Goal: Task Accomplishment & Management: Manage account settings

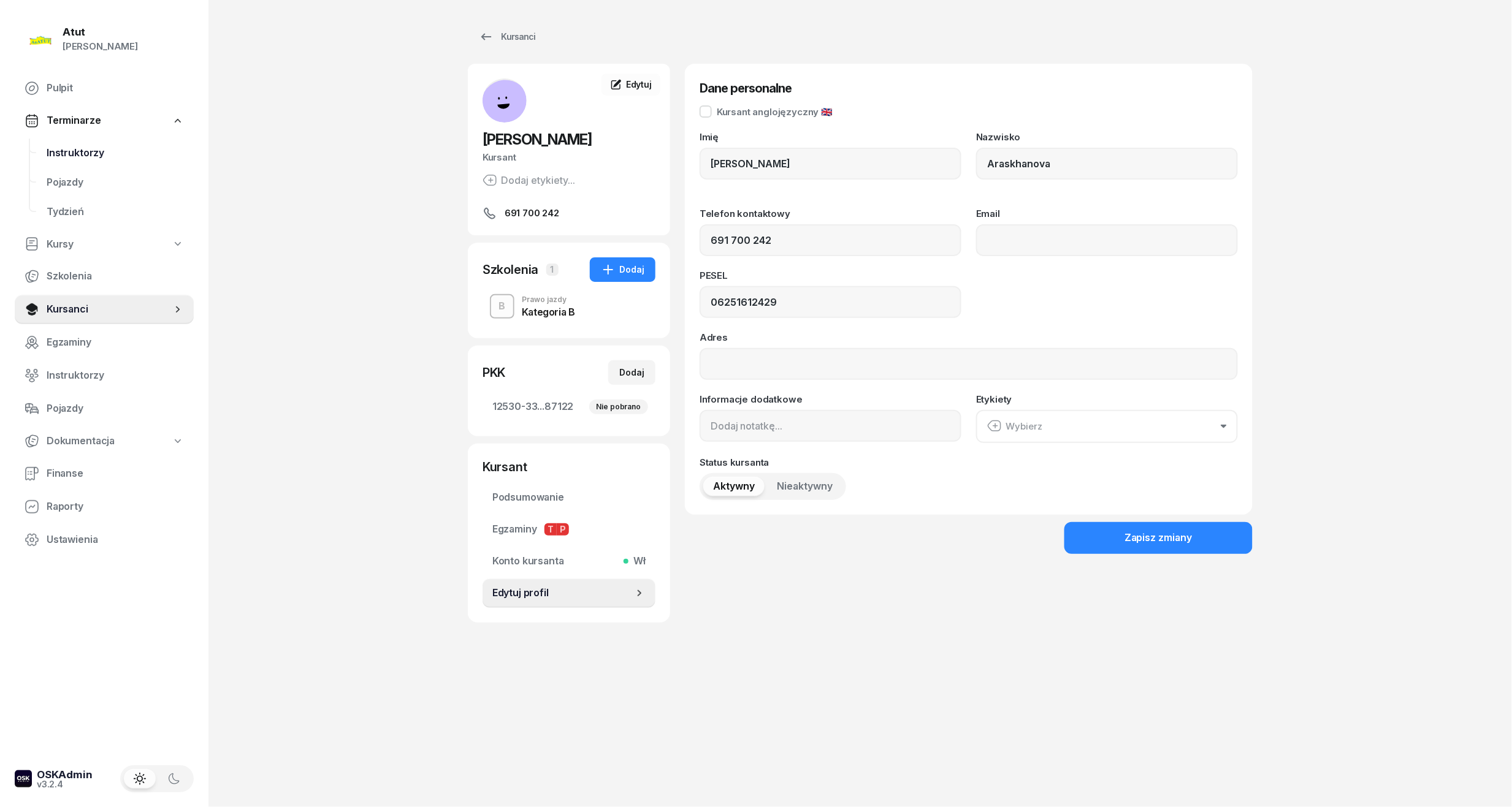
click at [77, 152] on span "Instruktorzy" at bounding box center [115, 153] width 138 height 16
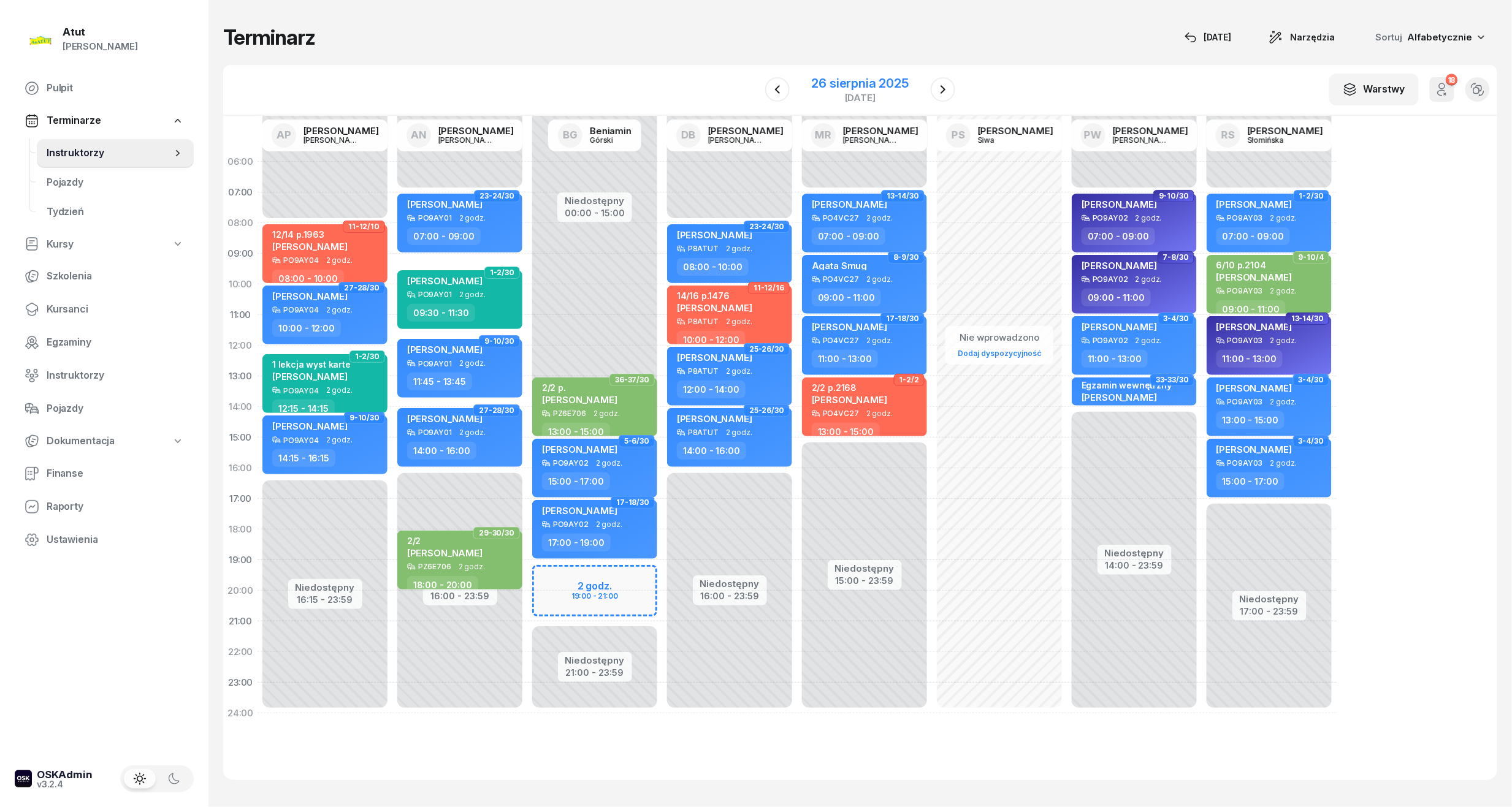
click at [902, 80] on div "26 sierpnia 2025" at bounding box center [860, 84] width 97 height 12
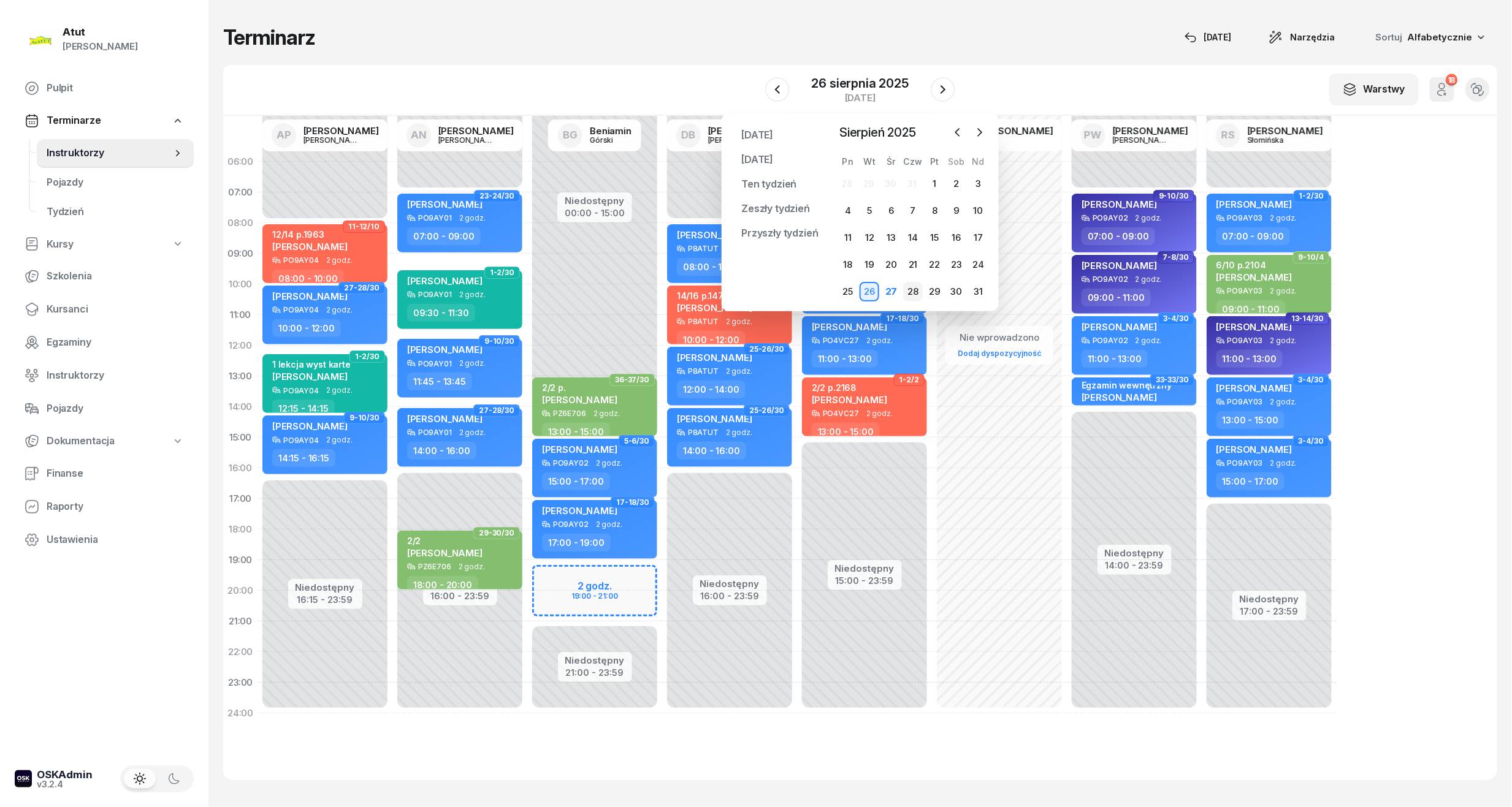
click at [912, 294] on div "28" at bounding box center [913, 292] width 20 height 20
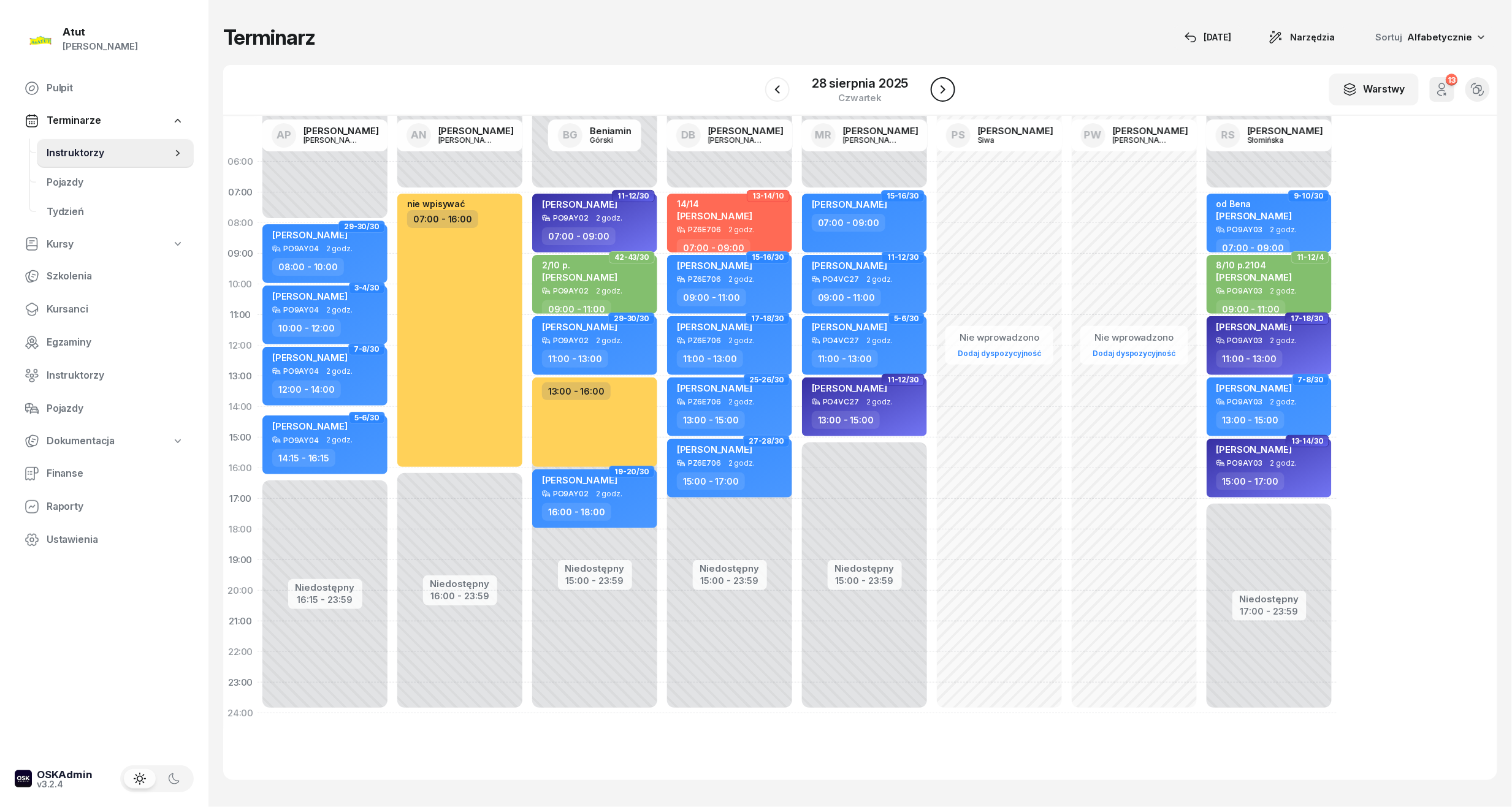
click at [943, 84] on icon "button" at bounding box center [943, 90] width 15 height 15
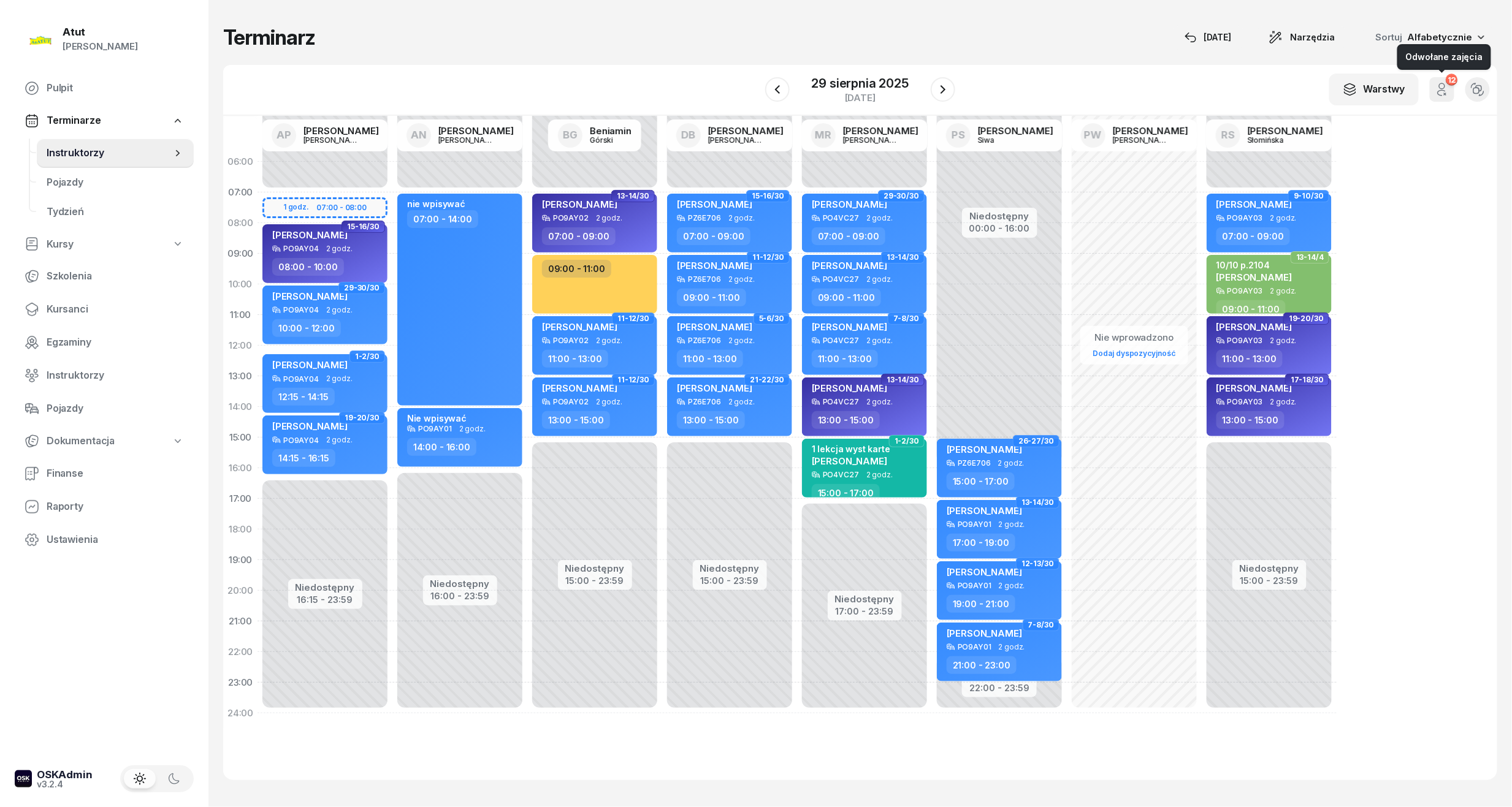
click at [1432, 93] on button "12" at bounding box center [1442, 90] width 25 height 25
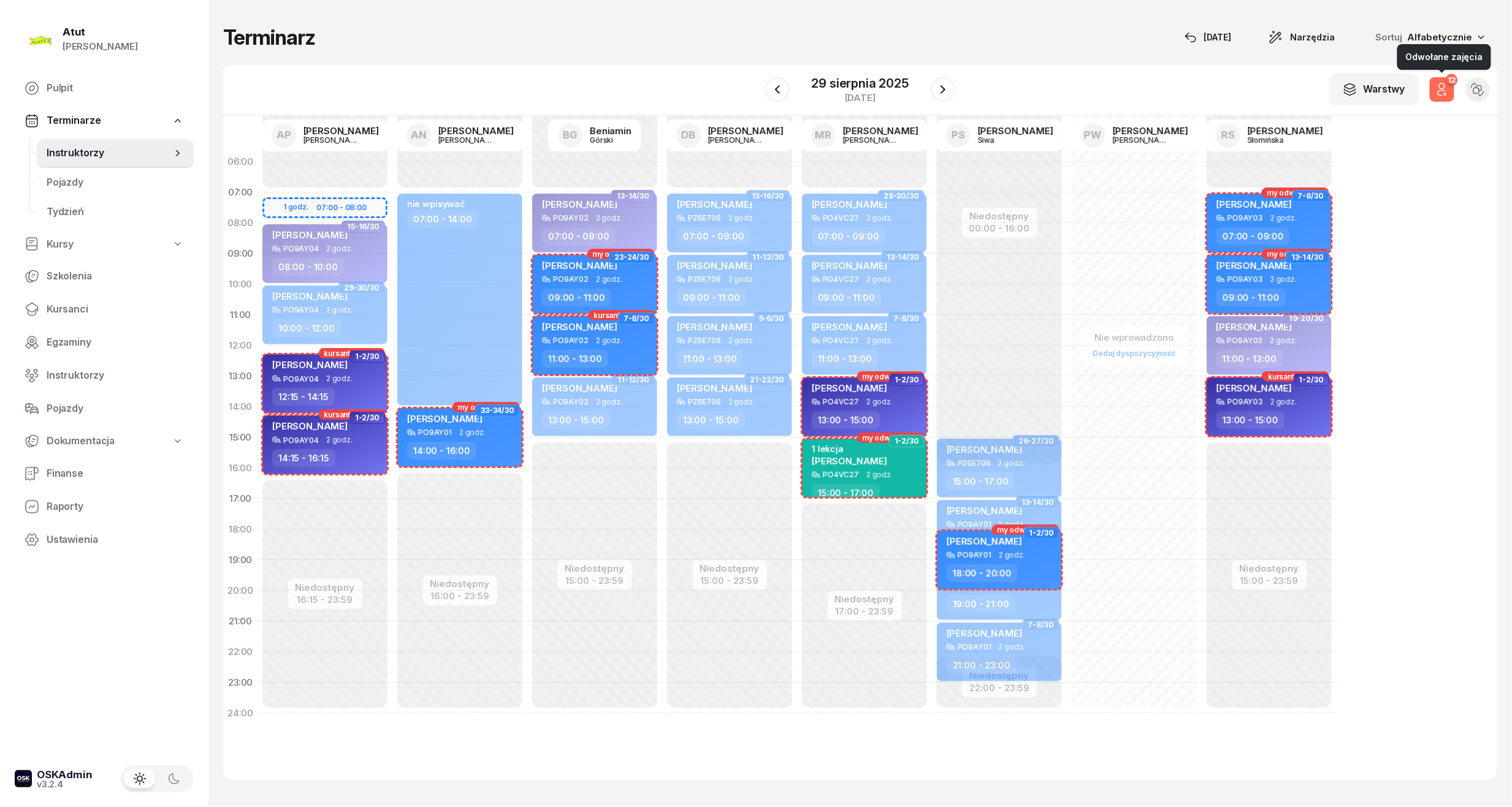
click at [1444, 84] on icon "button" at bounding box center [1442, 86] width 6 height 6
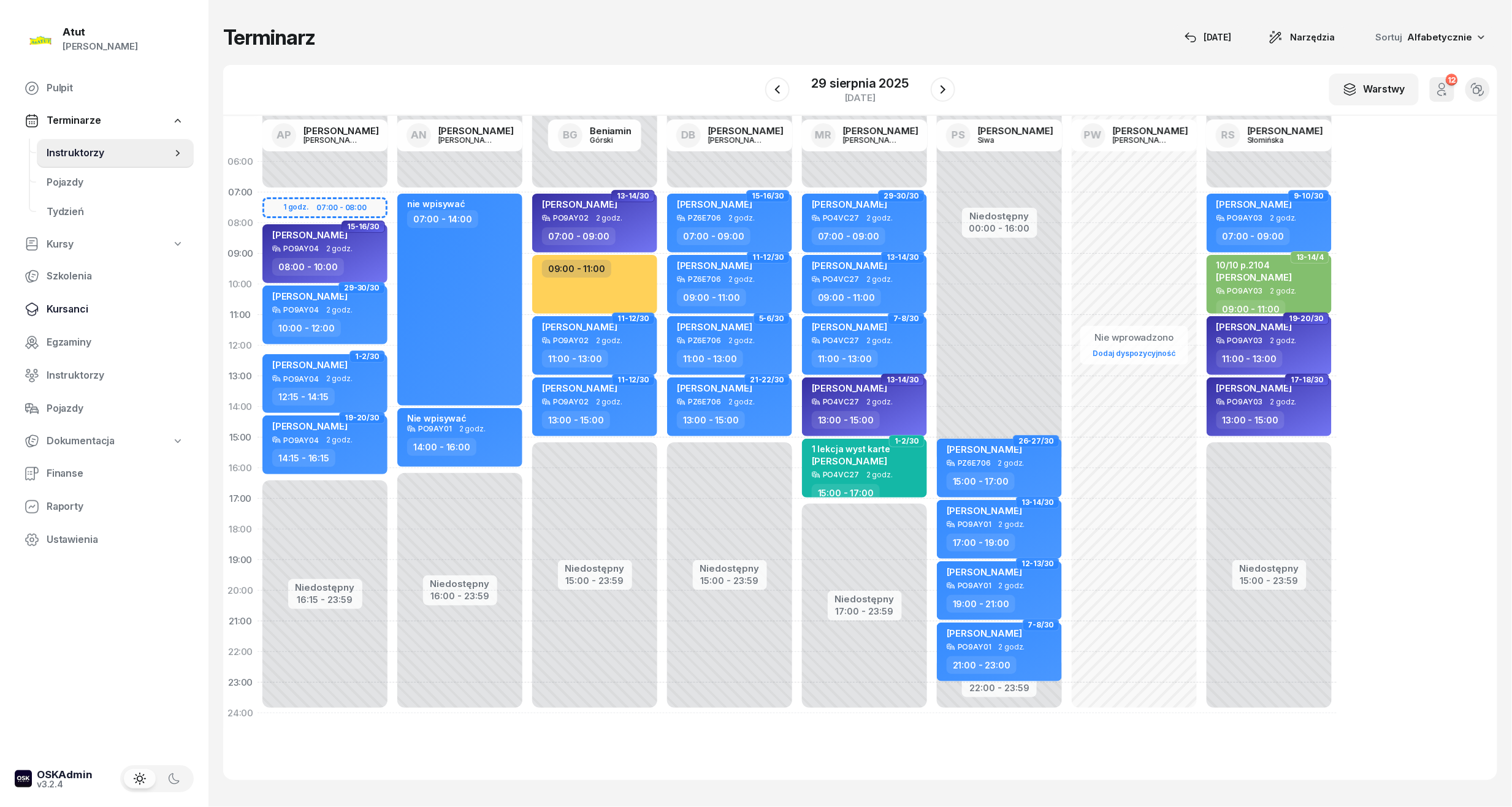
click at [79, 307] on span "Kursanci" at bounding box center [115, 310] width 138 height 16
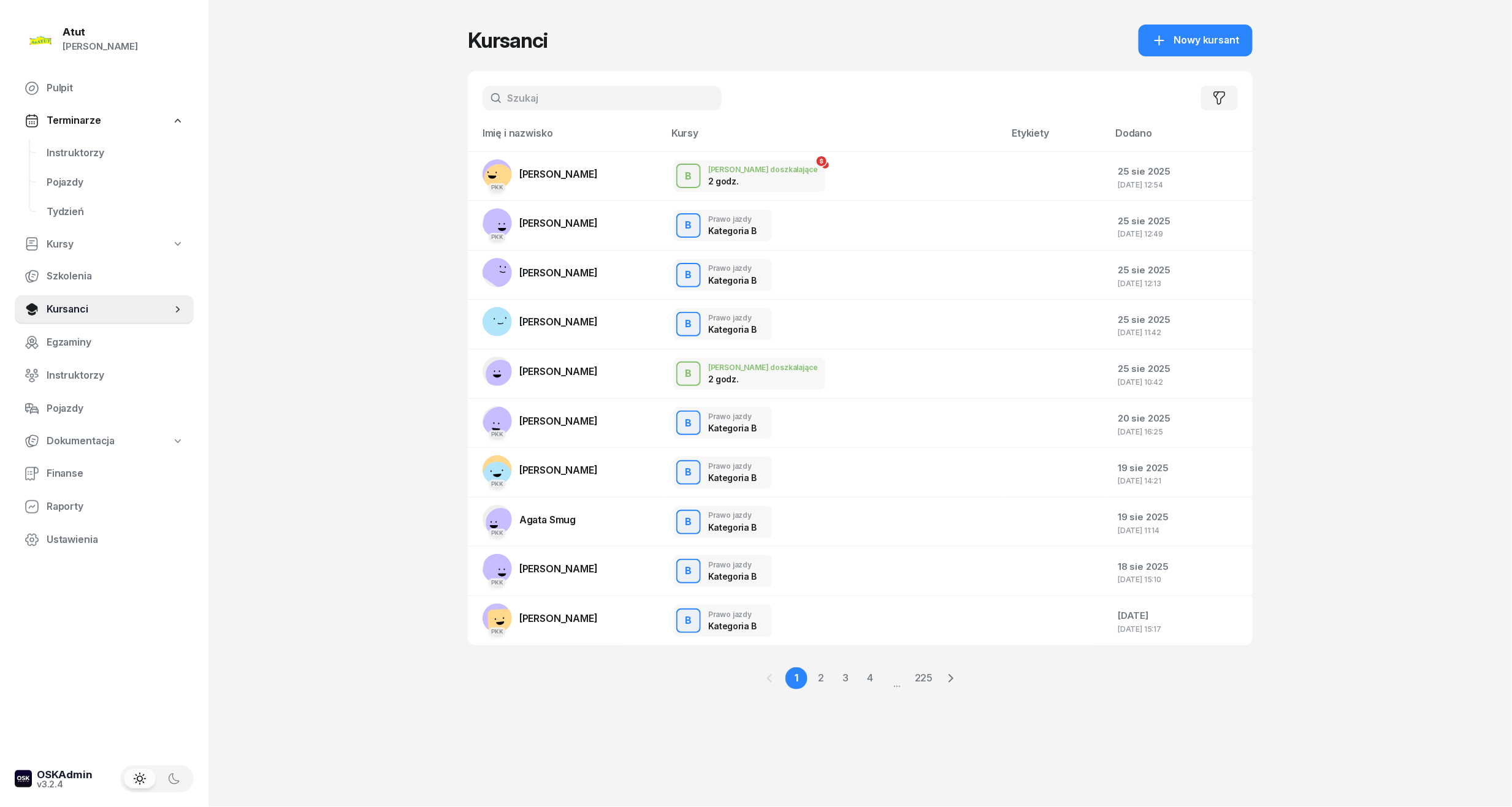
click at [556, 94] on input "text" at bounding box center [602, 98] width 239 height 25
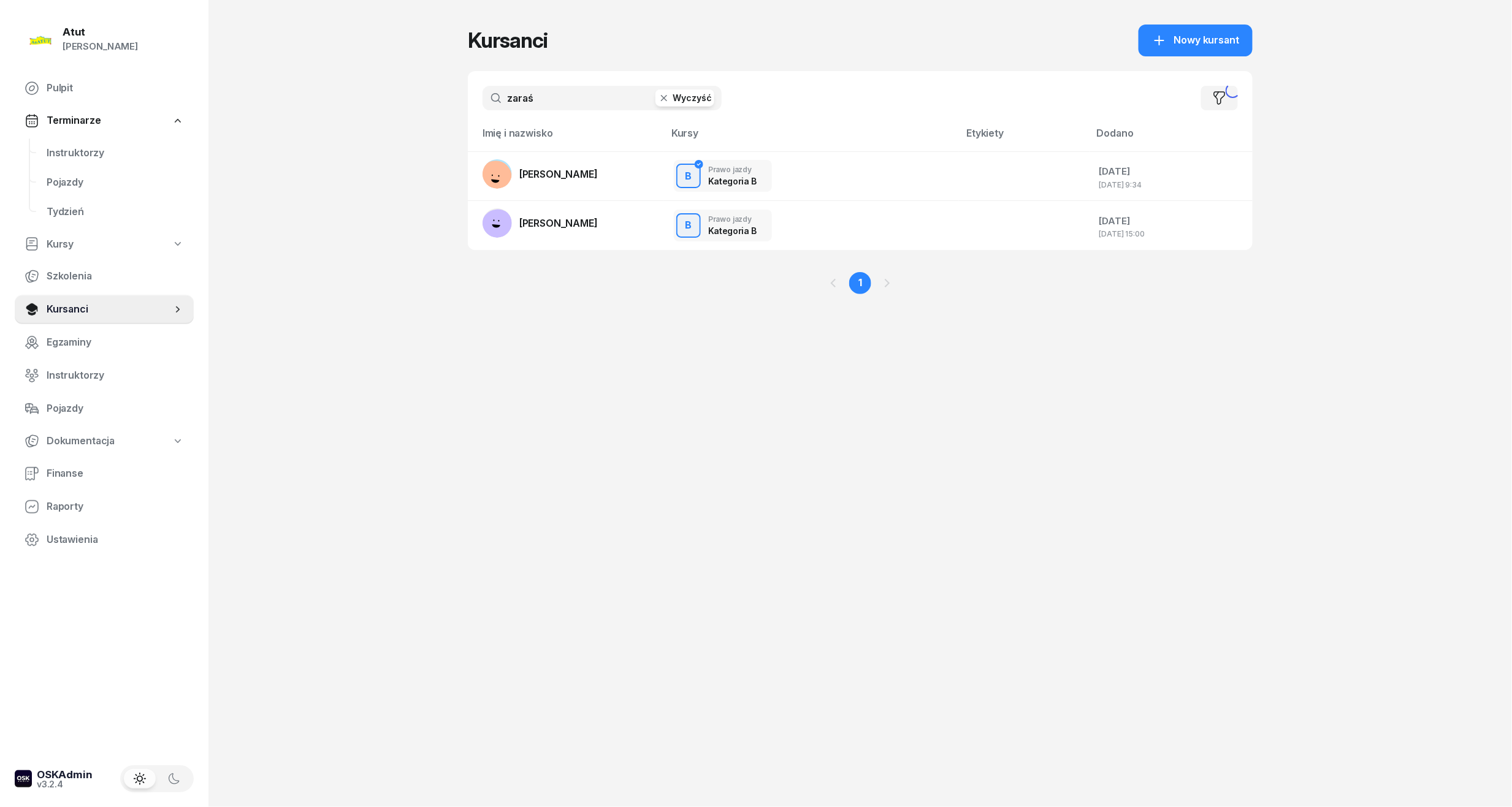
type input "zaraś"
click at [562, 178] on span "[PERSON_NAME]" at bounding box center [558, 174] width 79 height 12
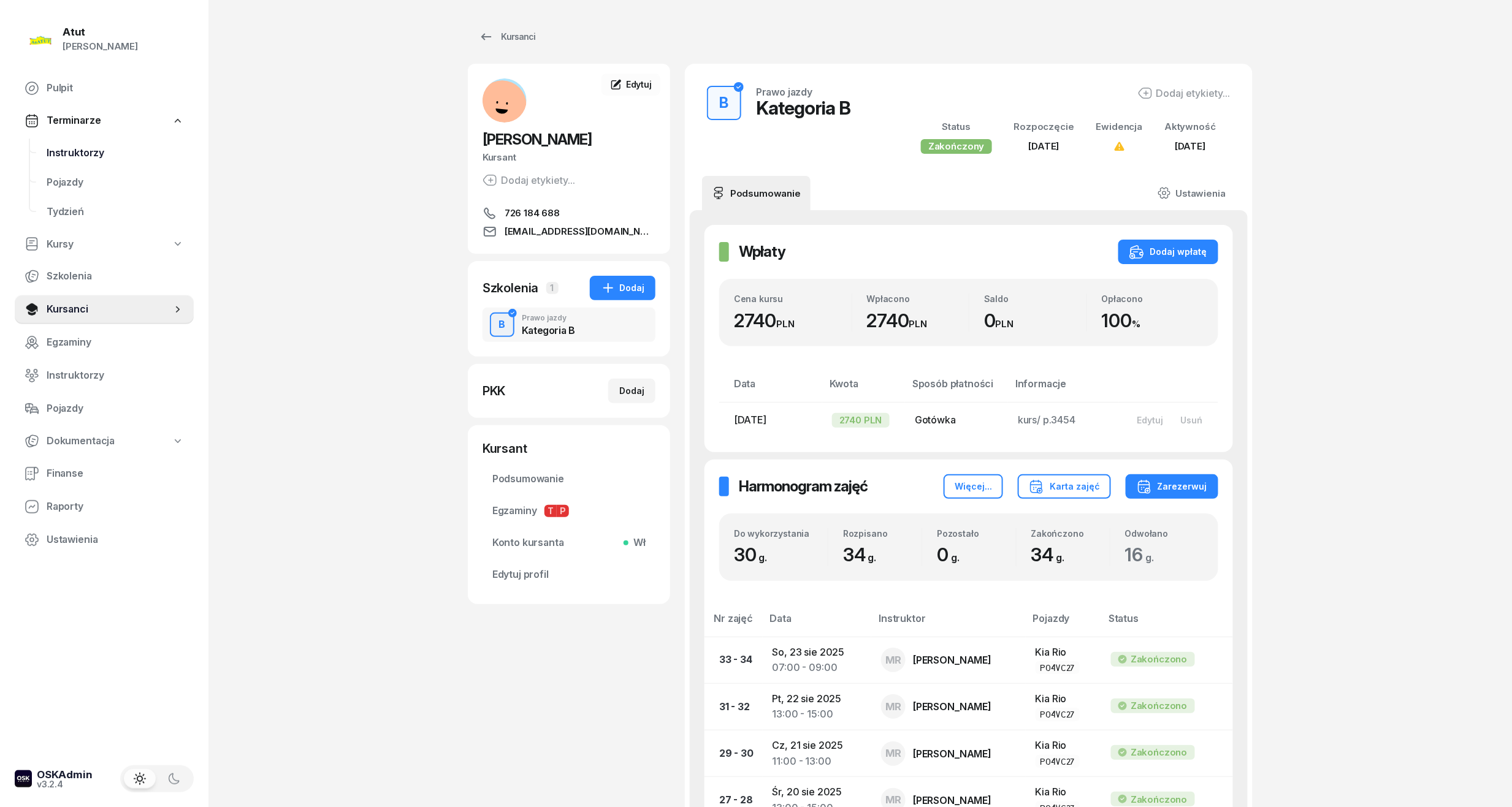
click at [69, 152] on span "Instruktorzy" at bounding box center [115, 153] width 138 height 16
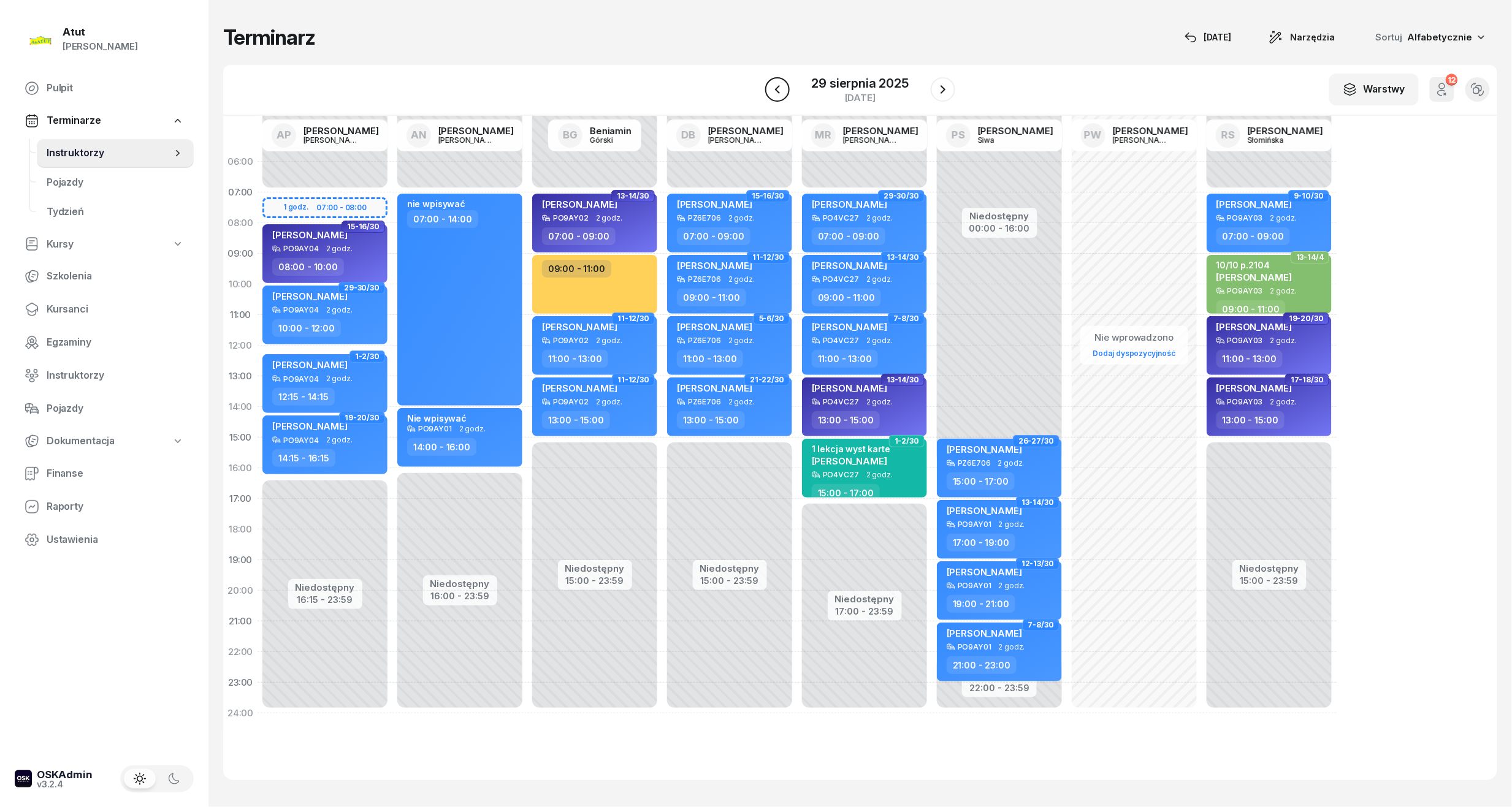
click at [783, 85] on icon "button" at bounding box center [778, 90] width 15 height 15
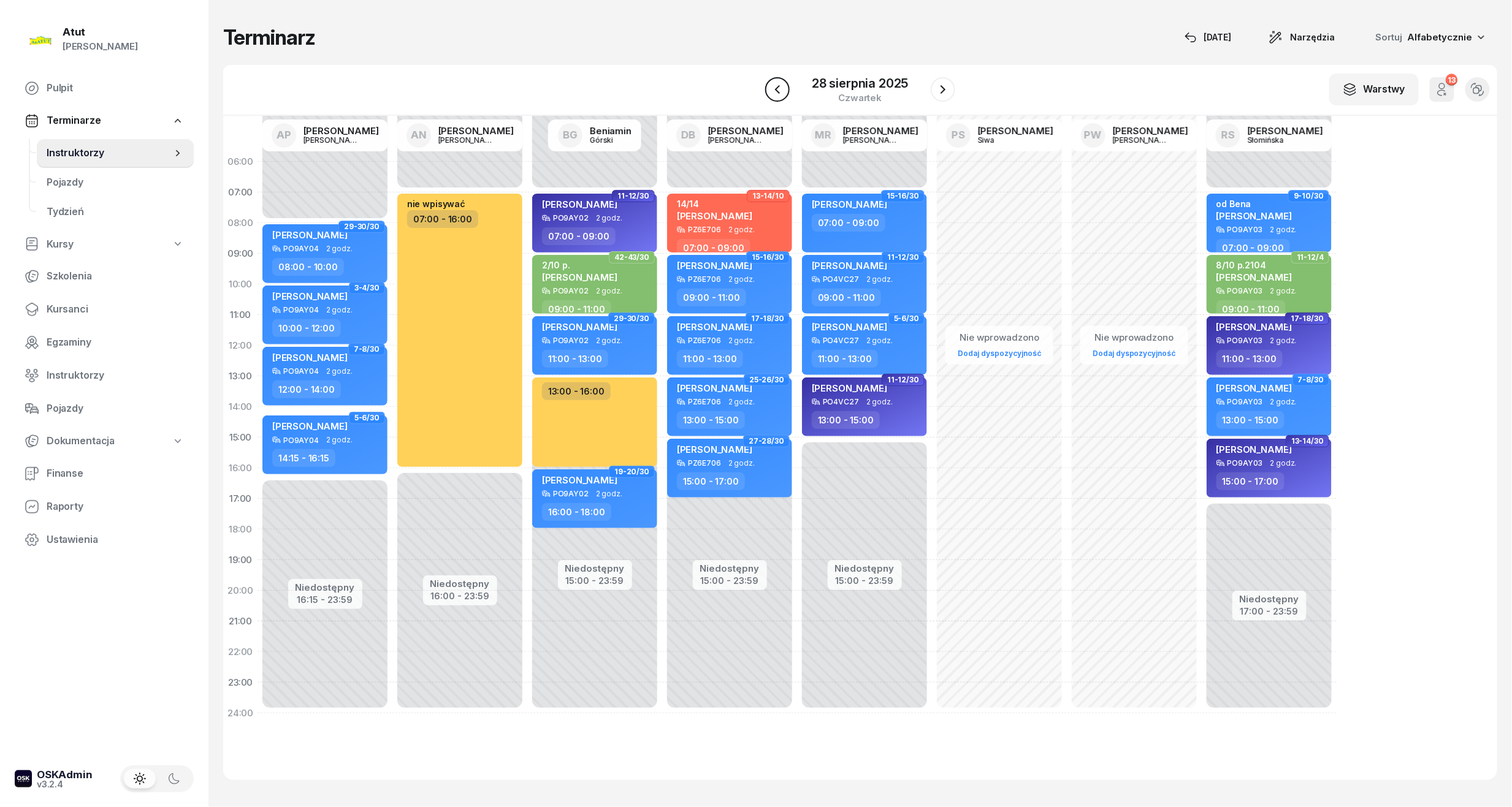
click at [783, 85] on icon "button" at bounding box center [778, 90] width 15 height 15
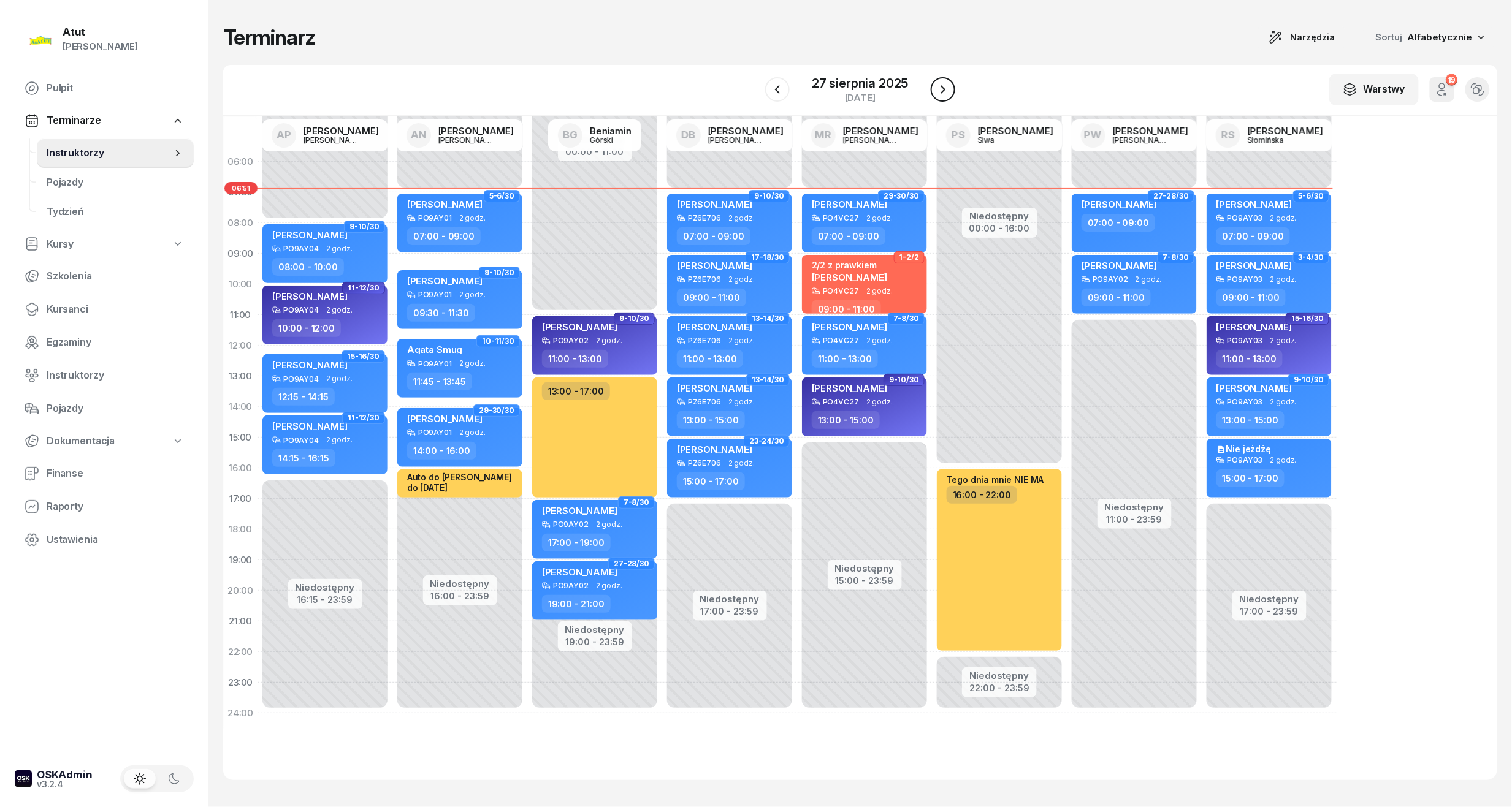
click at [933, 90] on button "button" at bounding box center [943, 90] width 25 height 25
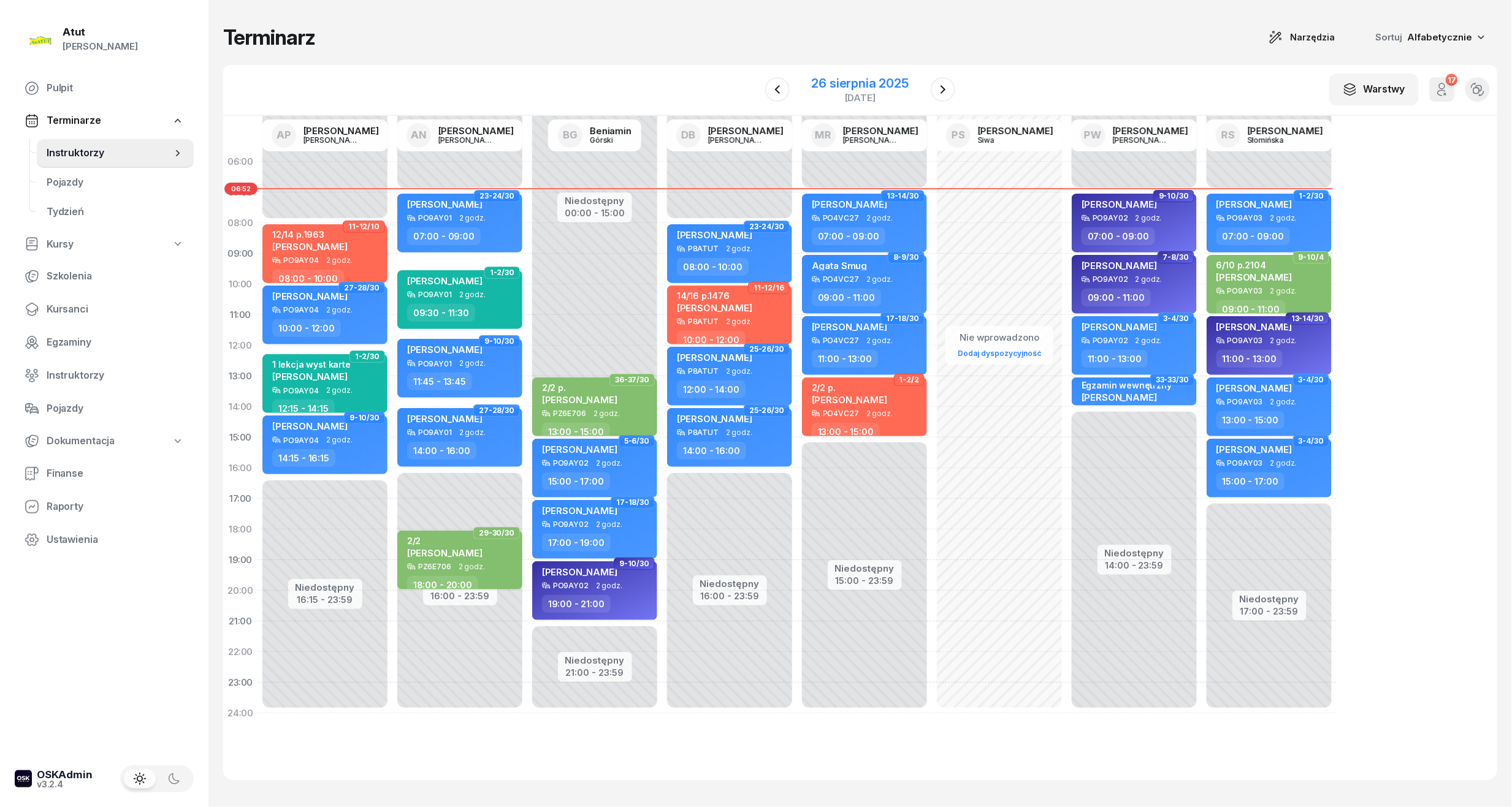
click at [852, 84] on div "26 sierpnia 2025" at bounding box center [860, 84] width 97 height 12
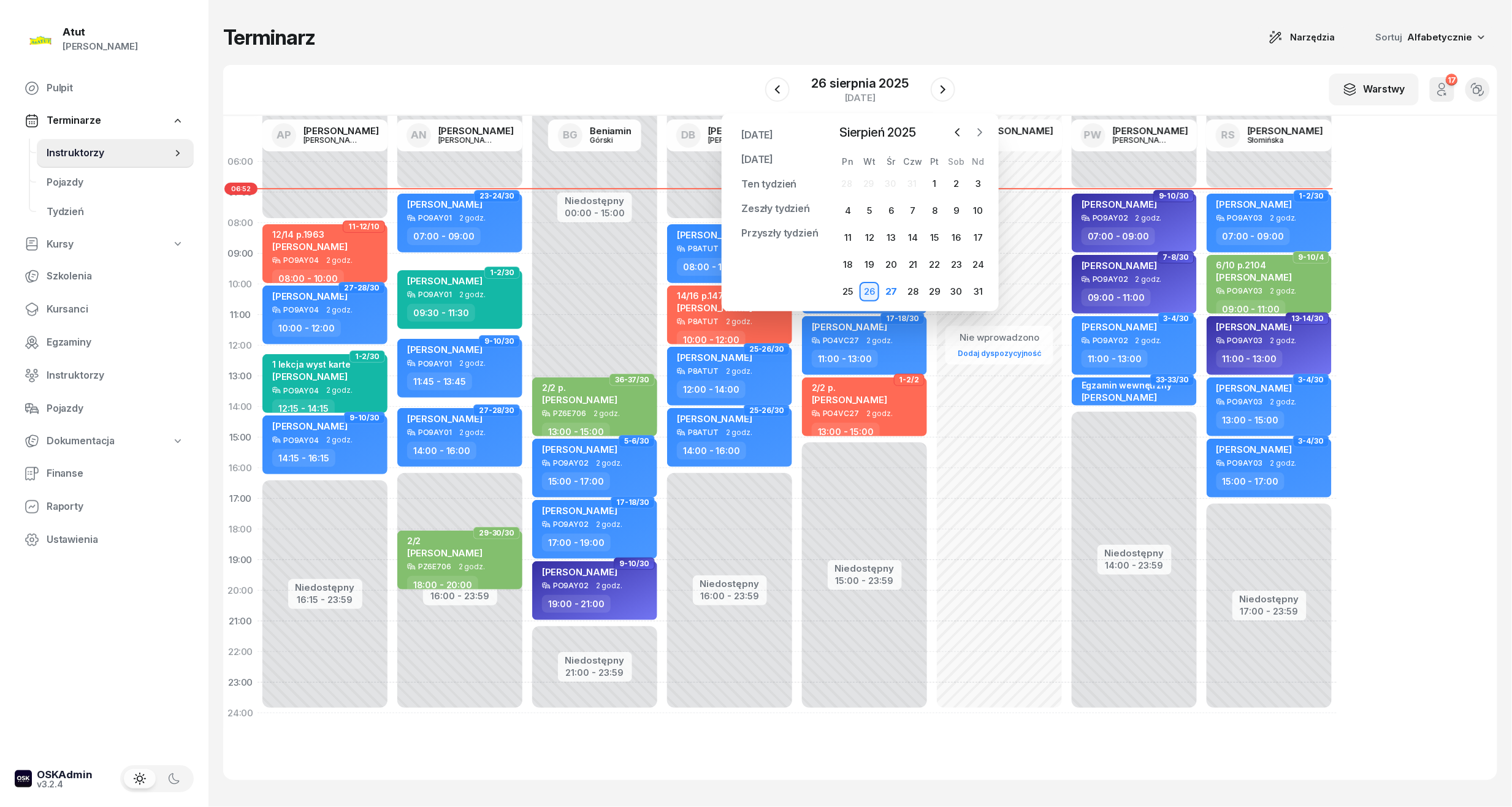
click at [985, 128] on icon "button" at bounding box center [980, 133] width 12 height 12
click at [869, 180] on div "2" at bounding box center [869, 184] width 20 height 20
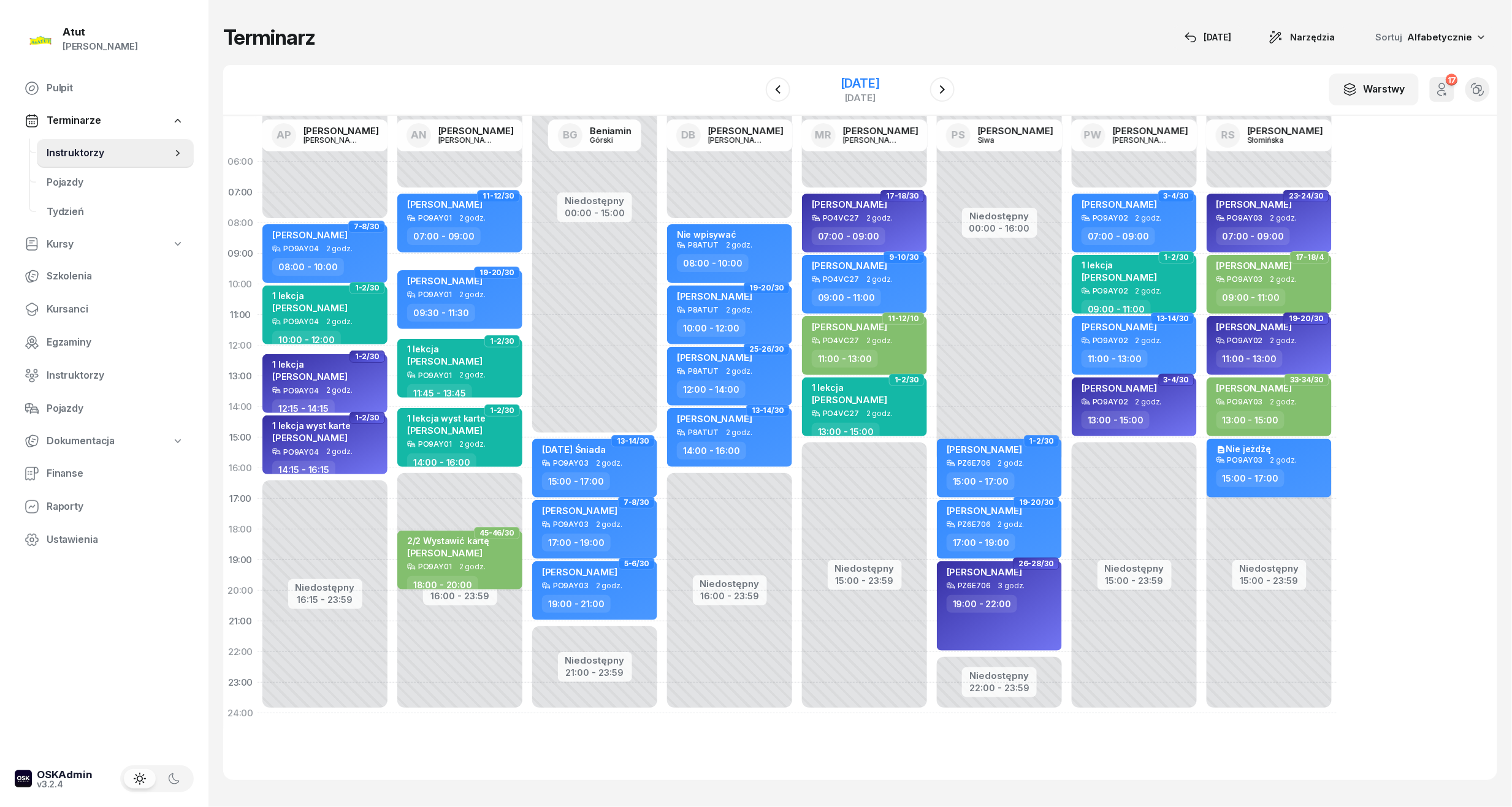
click at [840, 91] on div "2 września 2025 wtorek" at bounding box center [859, 90] width 39 height 25
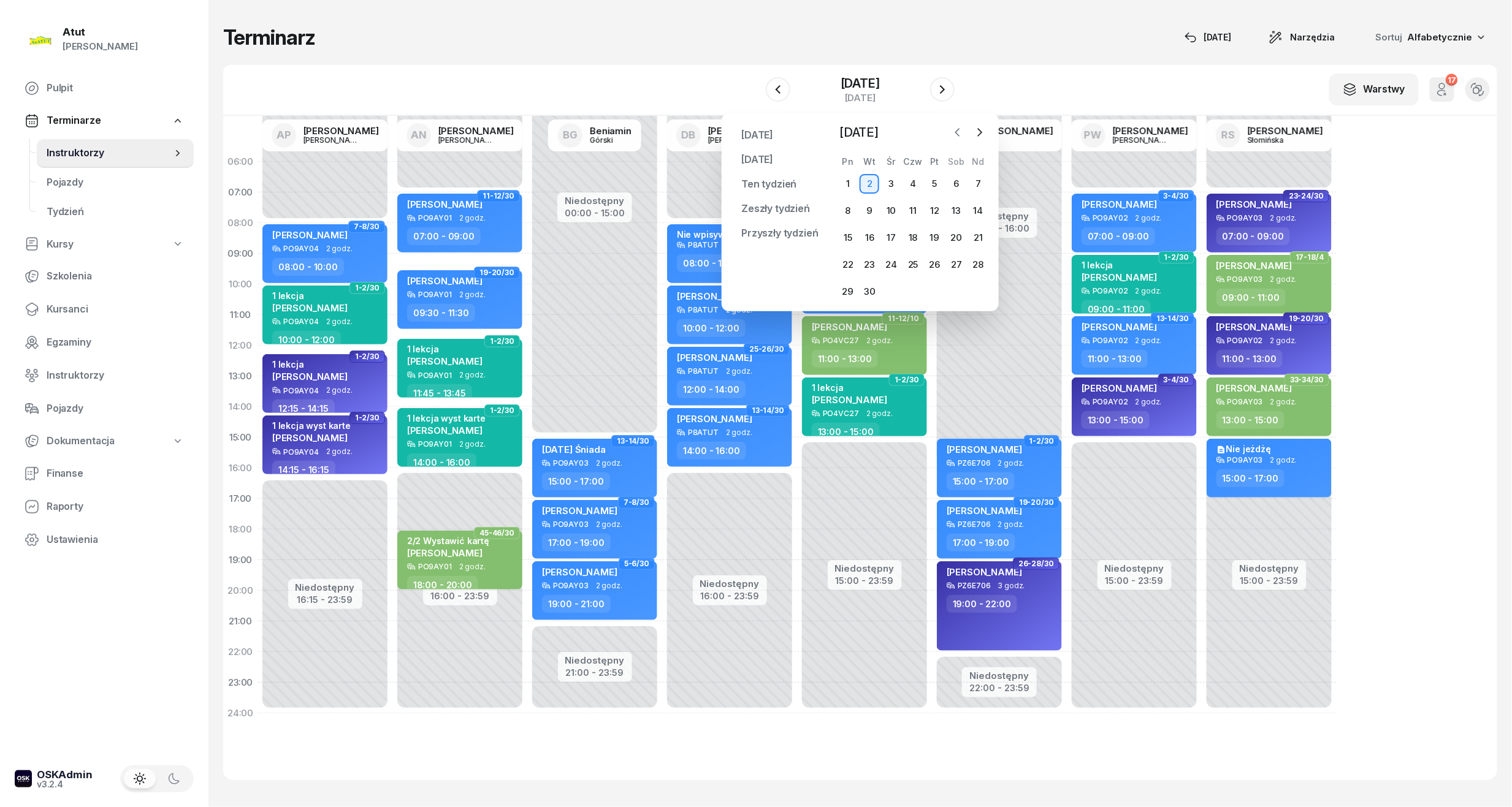
click at [961, 134] on icon "button" at bounding box center [958, 133] width 12 height 12
click at [890, 287] on div "27" at bounding box center [892, 292] width 20 height 20
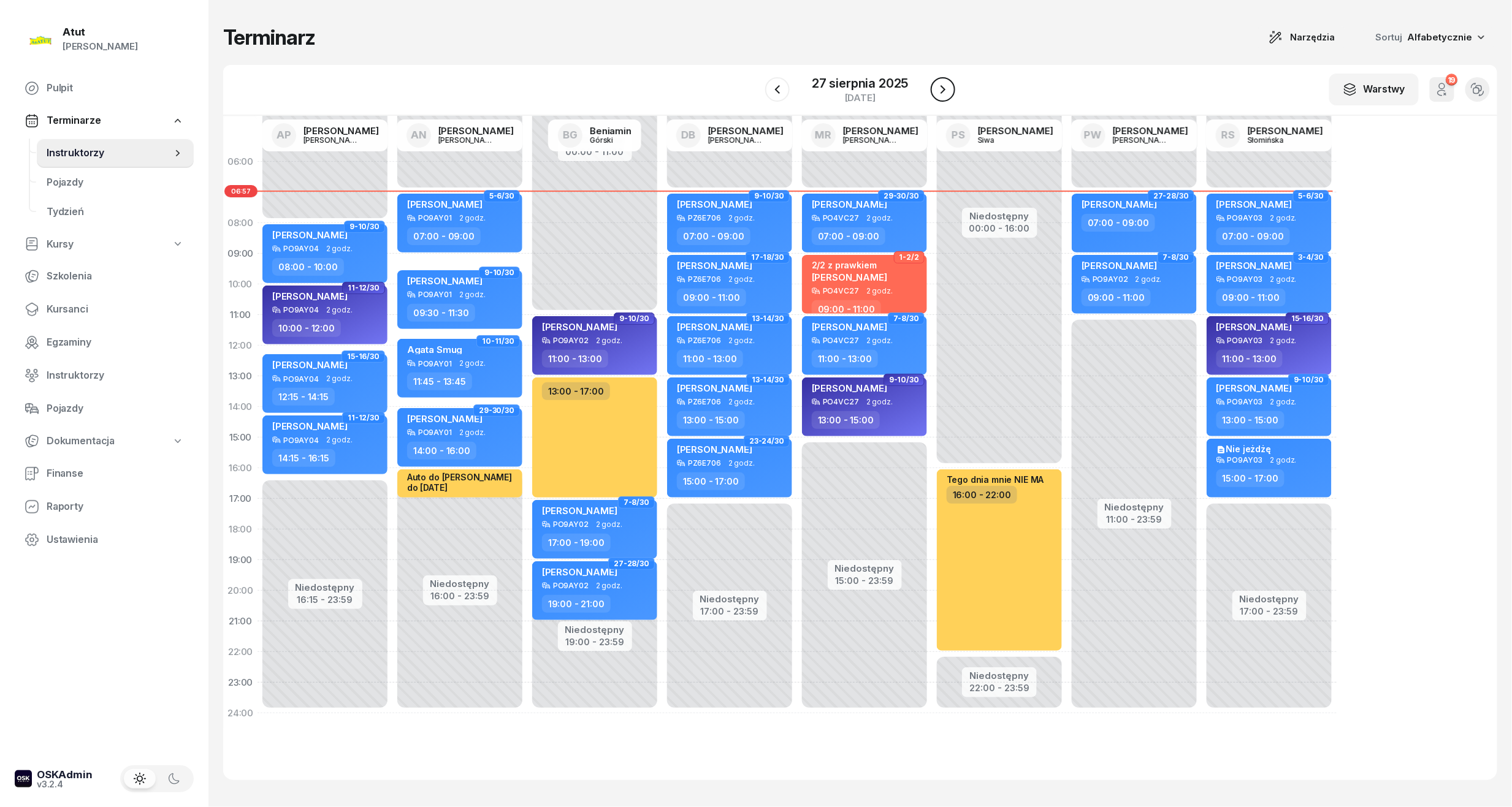
click at [941, 87] on icon "button" at bounding box center [943, 90] width 5 height 9
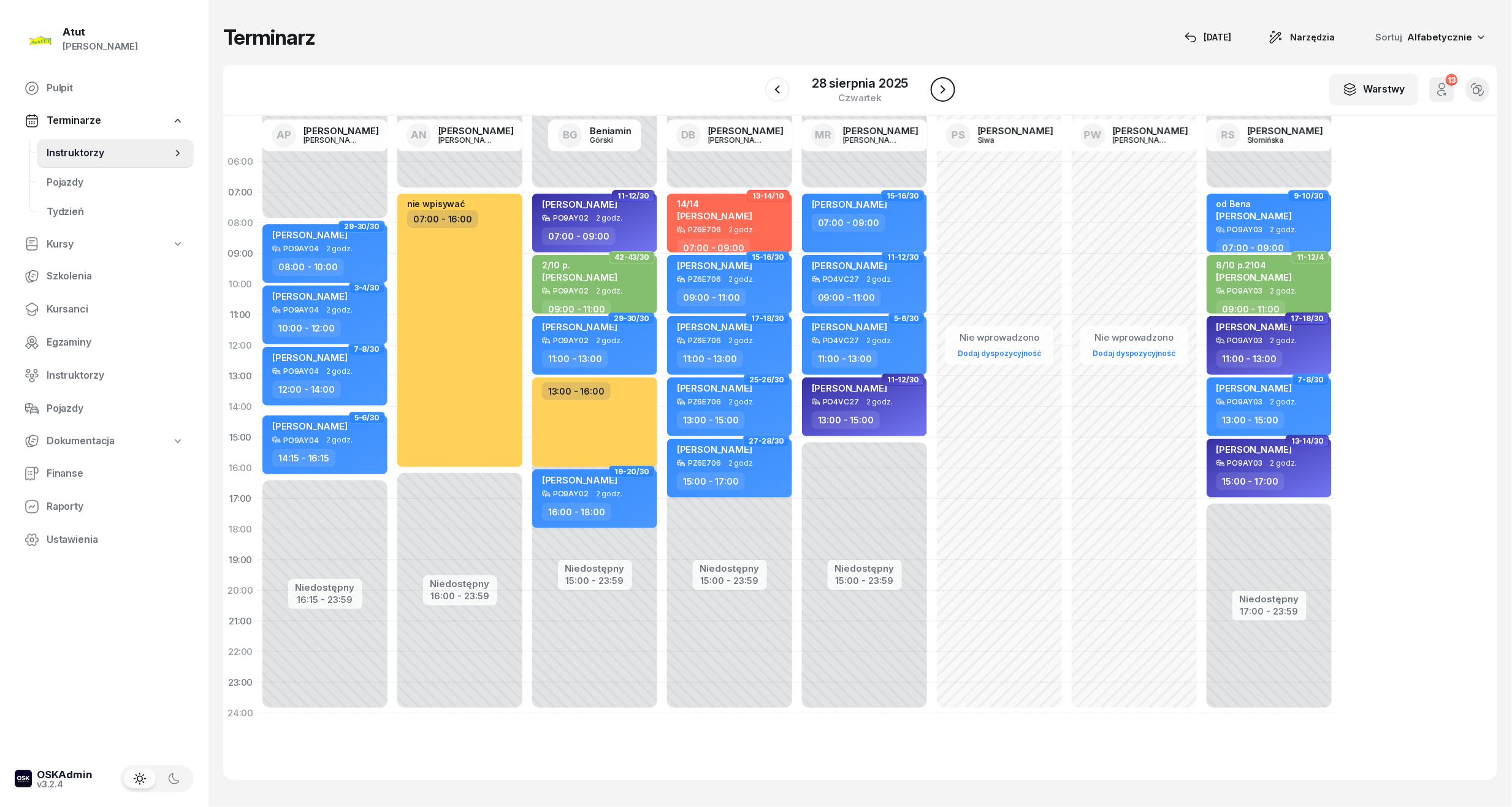
click at [938, 87] on icon "button" at bounding box center [943, 90] width 15 height 15
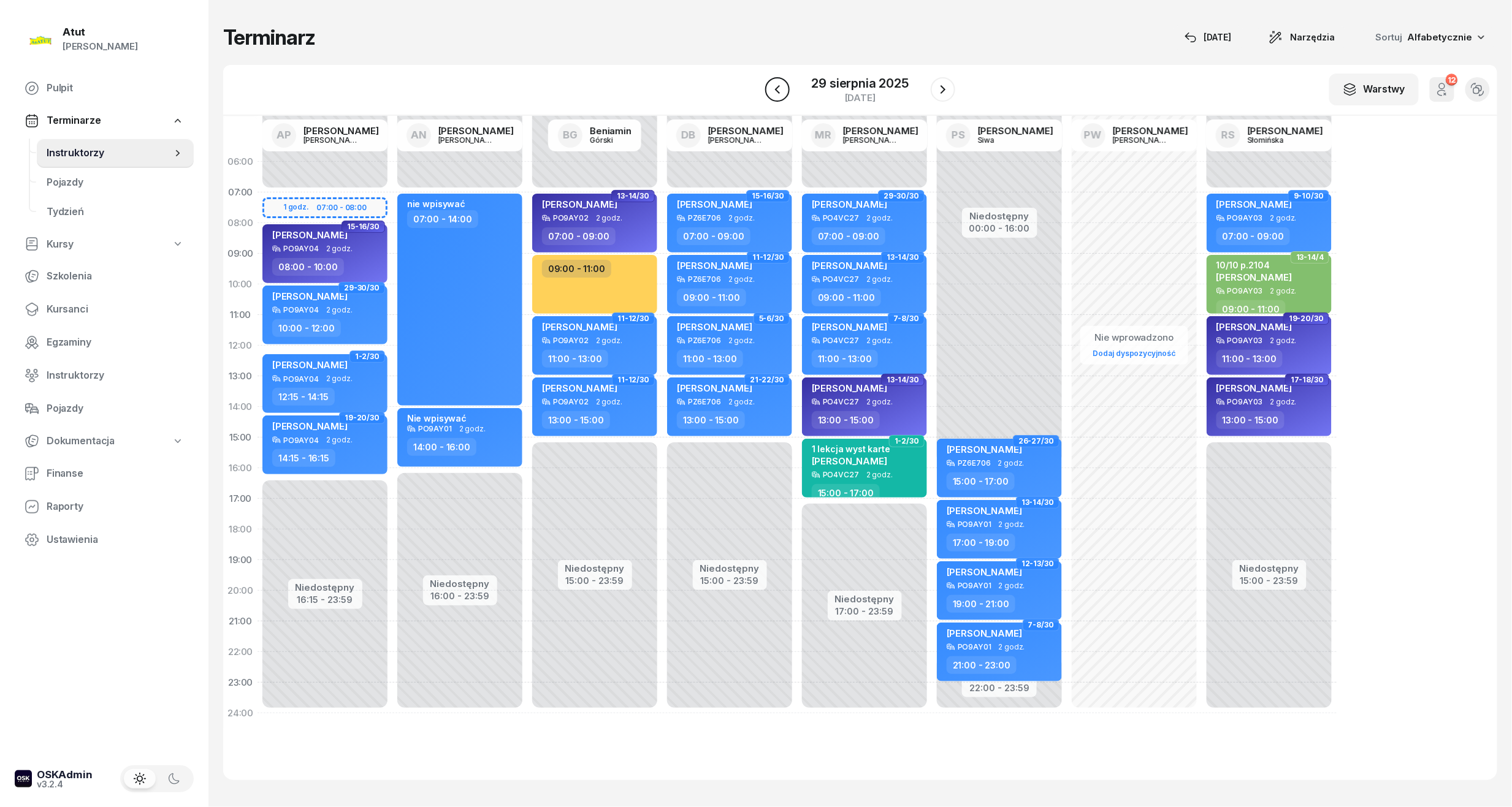
click at [778, 84] on icon "button" at bounding box center [778, 90] width 15 height 15
